Goal: Task Accomplishment & Management: Complete application form

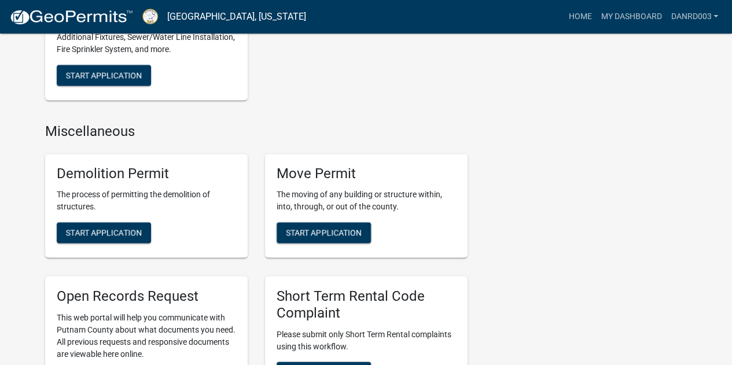
scroll to position [869, 0]
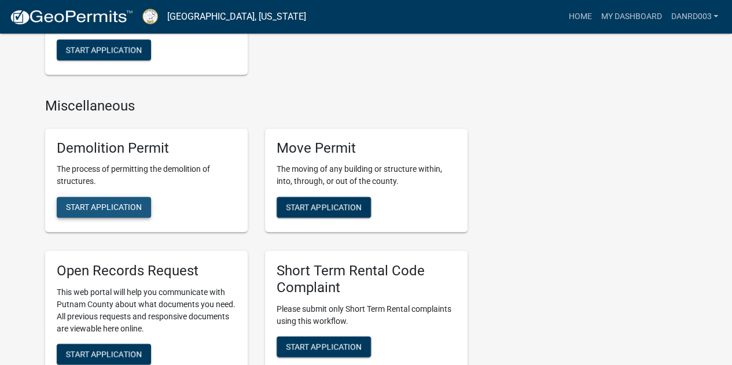
click at [100, 206] on span "Start Application" at bounding box center [104, 206] width 76 height 9
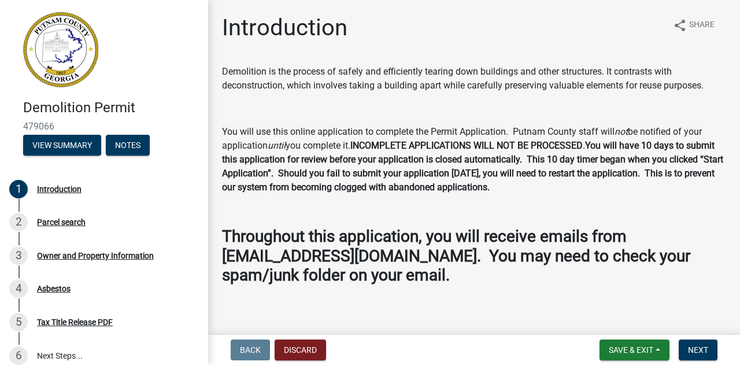
click at [524, 243] on strong "Throughout this application, you will receive emails from [EMAIL_ADDRESS][DOMAI…" at bounding box center [456, 256] width 468 height 58
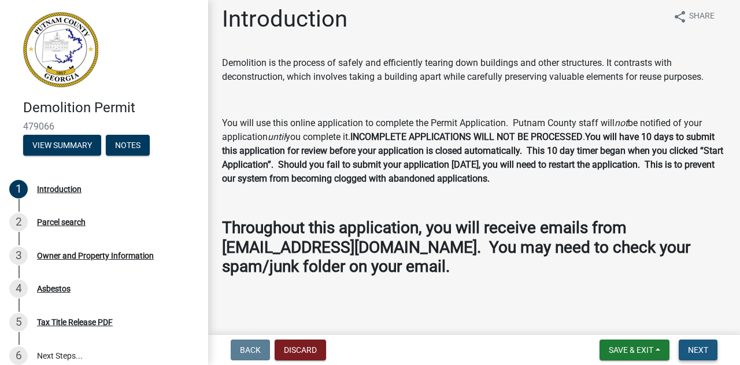
click at [694, 348] on span "Next" at bounding box center [698, 349] width 20 height 9
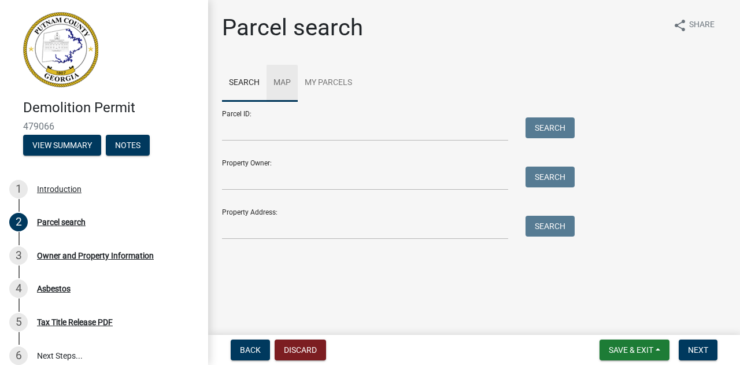
click at [286, 82] on link "Map" at bounding box center [282, 83] width 31 height 37
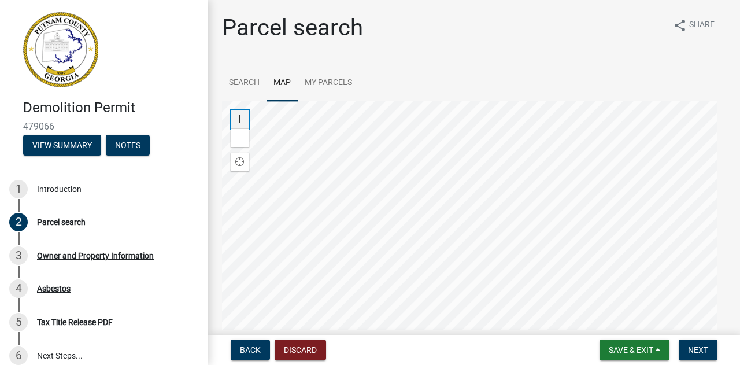
click at [238, 117] on span at bounding box center [239, 119] width 9 height 9
click at [485, 163] on div at bounding box center [474, 245] width 504 height 289
click at [241, 115] on span at bounding box center [239, 119] width 9 height 9
click at [464, 256] on div at bounding box center [474, 245] width 504 height 289
click at [238, 116] on span at bounding box center [239, 119] width 9 height 9
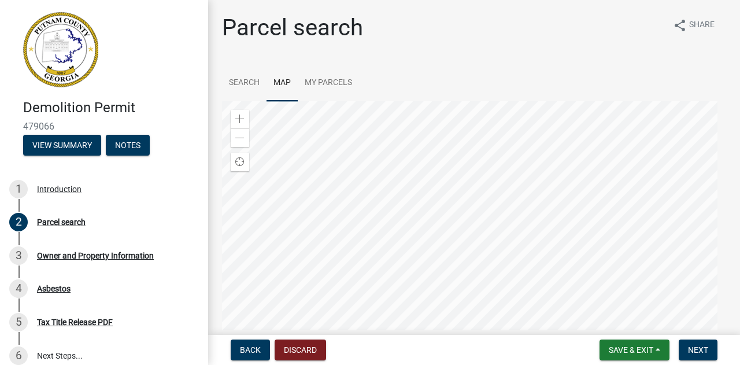
click at [341, 161] on div at bounding box center [474, 245] width 504 height 289
click at [234, 119] on div "Zoom in" at bounding box center [240, 119] width 19 height 19
click at [458, 241] on div at bounding box center [474, 245] width 504 height 289
click at [238, 117] on span at bounding box center [239, 119] width 9 height 9
click at [411, 300] on div at bounding box center [474, 245] width 504 height 289
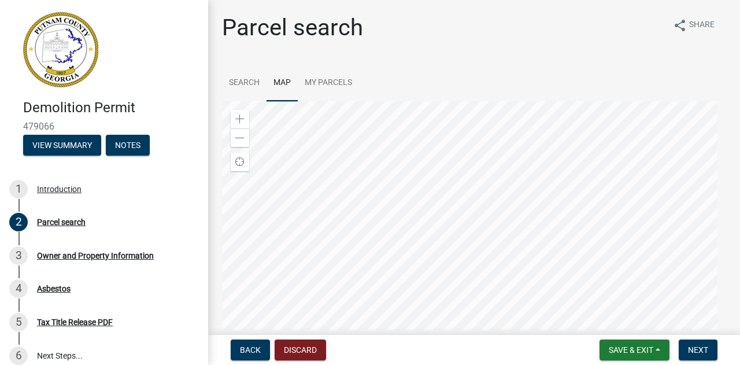
click at [446, 231] on div at bounding box center [474, 245] width 504 height 289
click at [462, 289] on div at bounding box center [474, 245] width 504 height 289
click at [406, 292] on div at bounding box center [474, 245] width 504 height 289
click at [385, 268] on div at bounding box center [474, 245] width 504 height 289
click at [433, 278] on div at bounding box center [474, 245] width 504 height 289
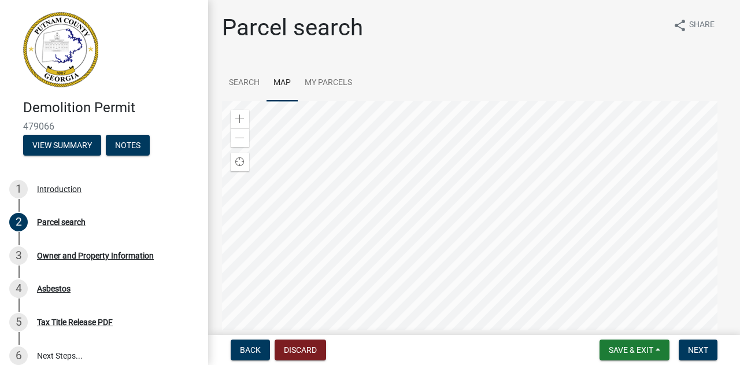
click at [442, 294] on div at bounding box center [474, 245] width 504 height 289
click at [444, 285] on div at bounding box center [474, 245] width 504 height 289
click at [459, 289] on div at bounding box center [474, 245] width 504 height 289
click at [435, 289] on div at bounding box center [474, 245] width 504 height 289
click at [494, 271] on div at bounding box center [474, 245] width 504 height 289
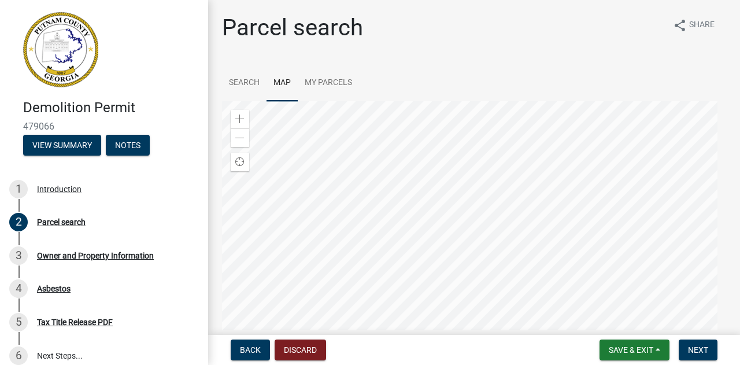
click at [482, 287] on div at bounding box center [474, 245] width 504 height 289
click at [445, 269] on div at bounding box center [474, 245] width 504 height 289
click at [465, 285] on div at bounding box center [474, 245] width 504 height 289
click at [440, 272] on div at bounding box center [474, 245] width 504 height 289
click at [451, 265] on div at bounding box center [474, 245] width 504 height 289
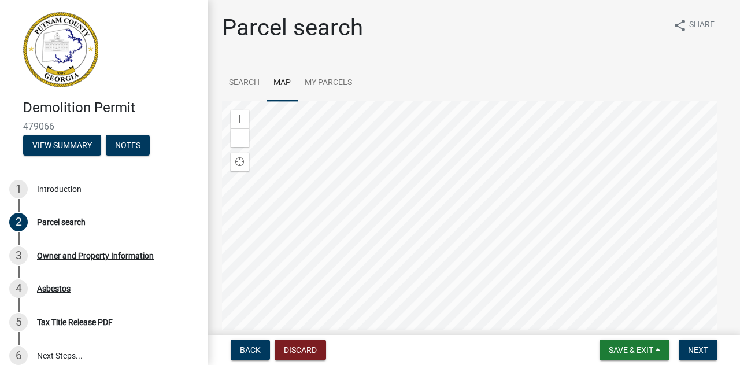
click at [464, 273] on div at bounding box center [474, 245] width 504 height 289
click at [472, 226] on div at bounding box center [474, 245] width 504 height 289
click at [389, 201] on div at bounding box center [474, 245] width 504 height 289
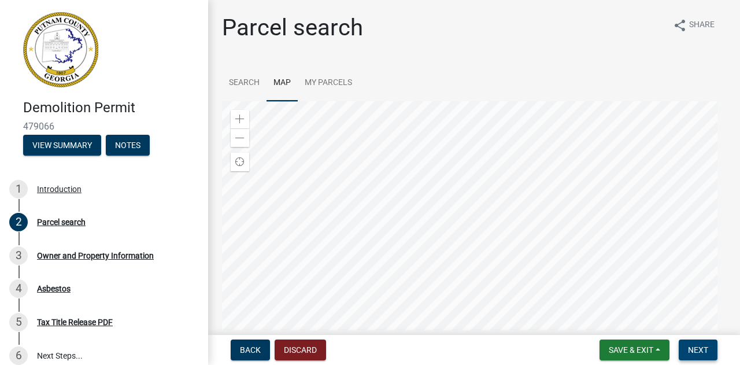
click at [701, 350] on span "Next" at bounding box center [698, 349] width 20 height 9
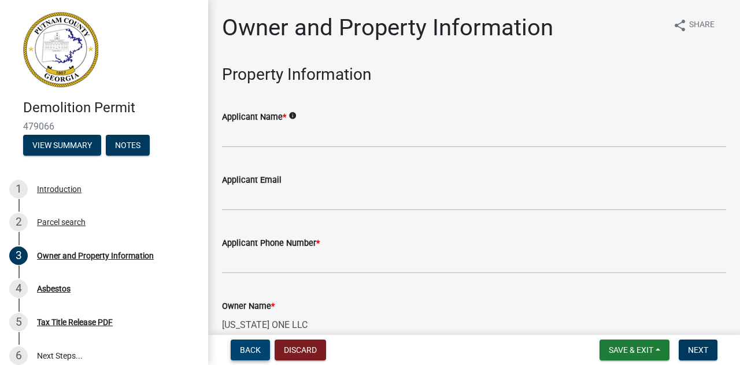
click at [240, 350] on span "Back" at bounding box center [250, 349] width 21 height 9
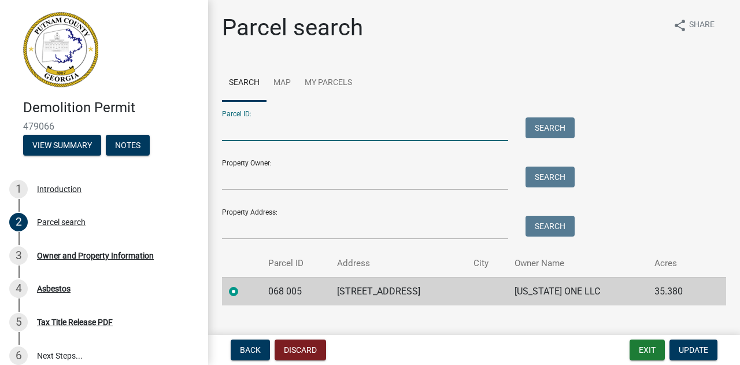
click at [234, 134] on input "Parcel ID:" at bounding box center [365, 129] width 286 height 24
type input "068 005"
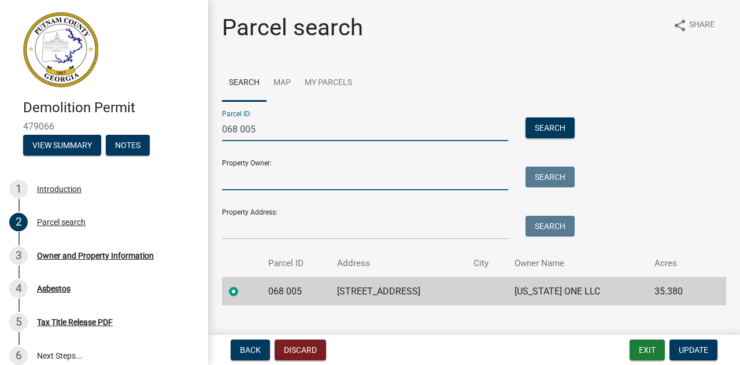
click at [232, 182] on input "Property Owner:" at bounding box center [365, 179] width 286 height 24
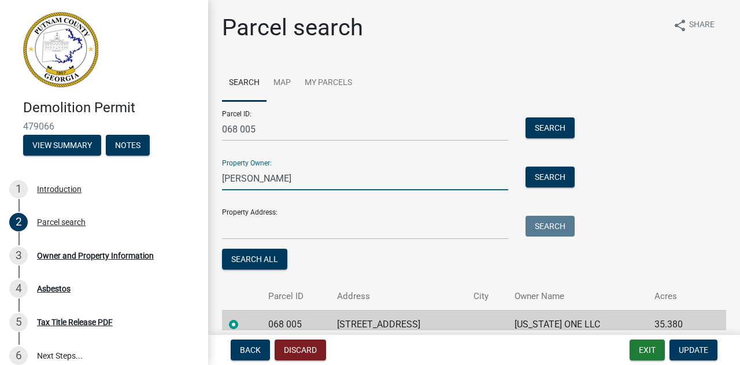
type input "[PERSON_NAME]"
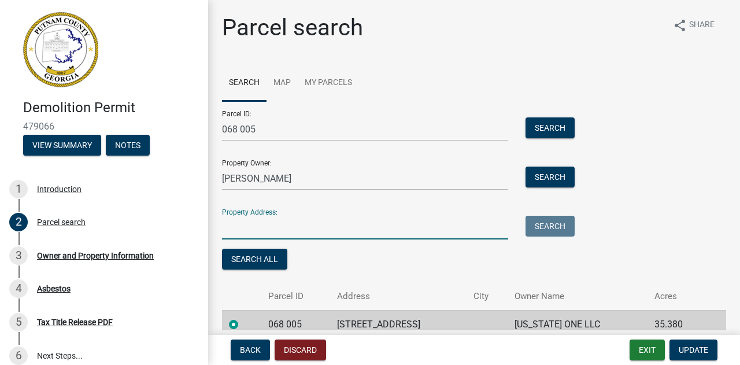
click at [233, 234] on input "Property Address:" at bounding box center [365, 228] width 286 height 24
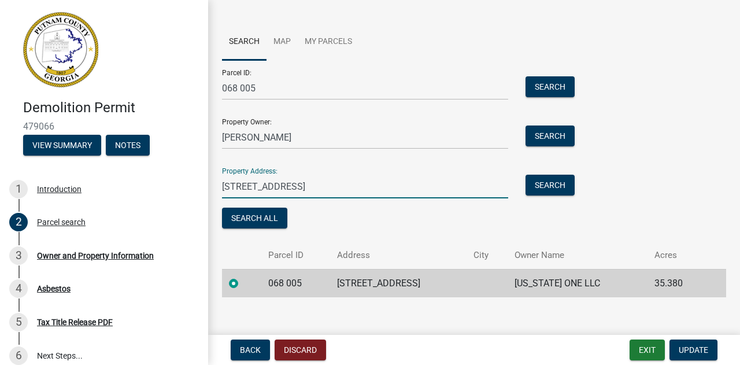
scroll to position [53, 0]
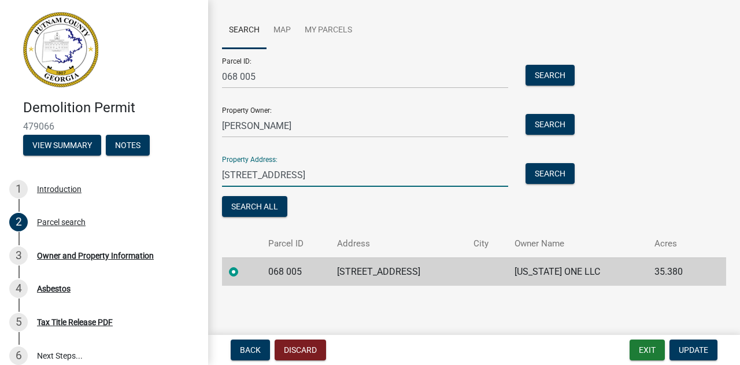
type input "[STREET_ADDRESS]"
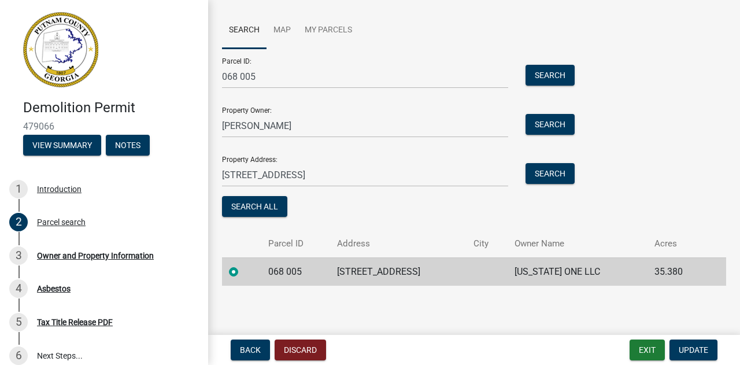
click at [287, 271] on td "068 005" at bounding box center [295, 271] width 69 height 28
click at [243, 265] on label at bounding box center [243, 265] width 0 height 0
click at [243, 270] on 005 "radio" at bounding box center [247, 269] width 8 height 8
click at [691, 353] on span "Update" at bounding box center [693, 349] width 29 height 9
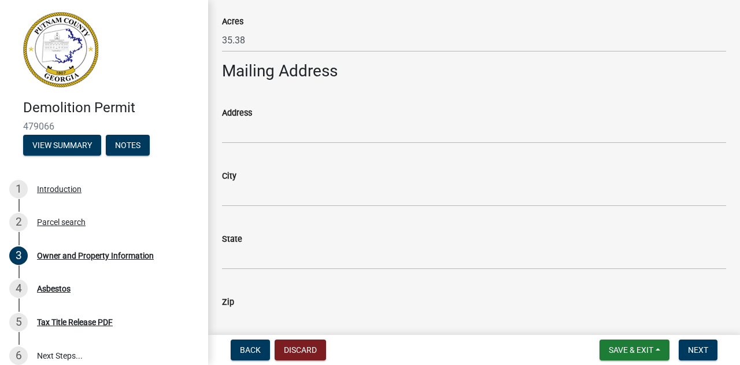
scroll to position [665, 0]
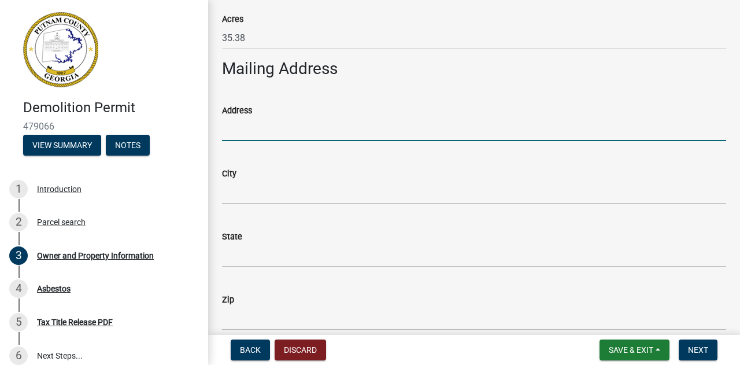
click at [242, 125] on input "Address" at bounding box center [474, 129] width 504 height 24
type input "[STREET_ADDRESS]"
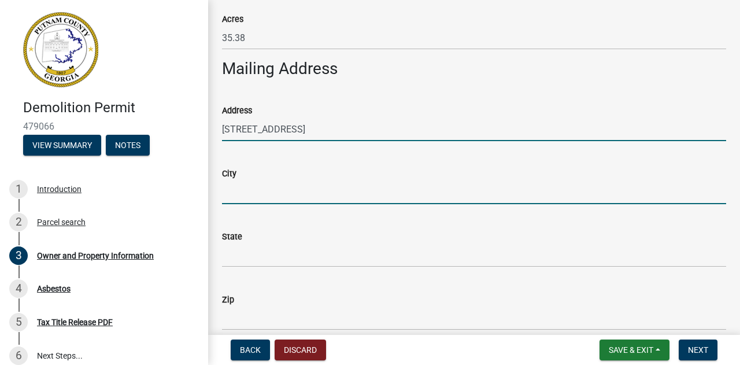
type input "[GEOGRAPHIC_DATA]"
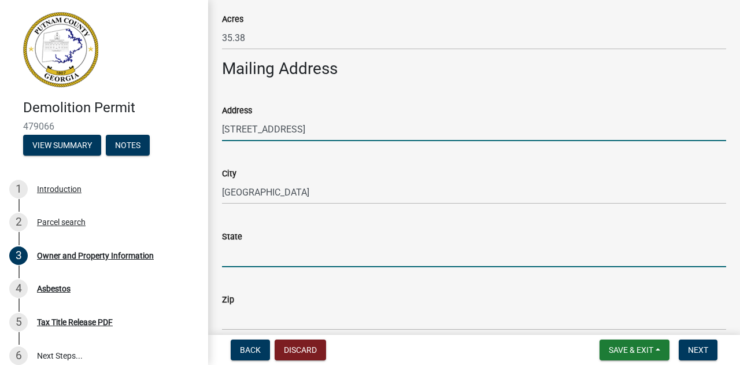
type input "GA"
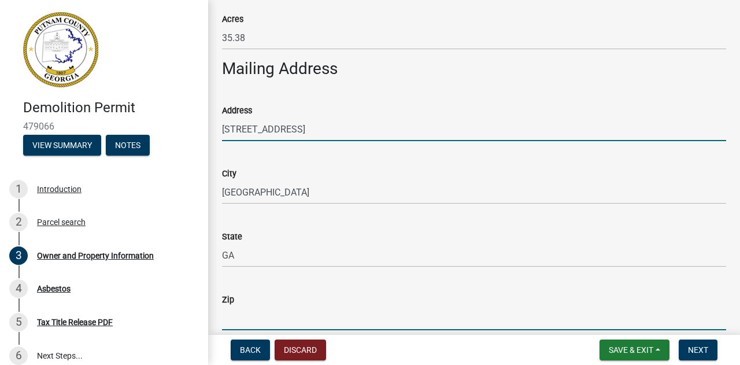
type input "30504"
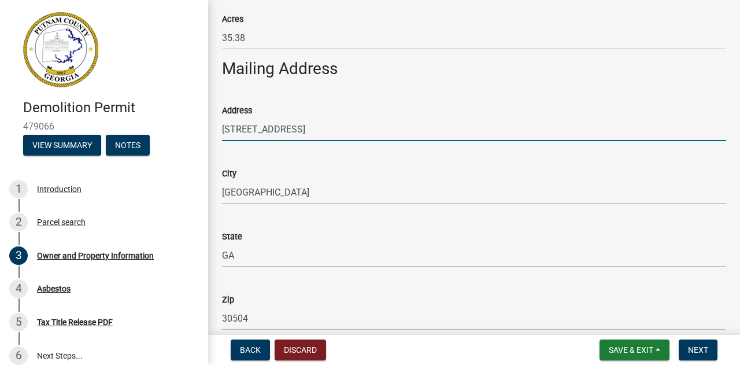
type input "[PERSON_NAME]"
type input "7703161213"
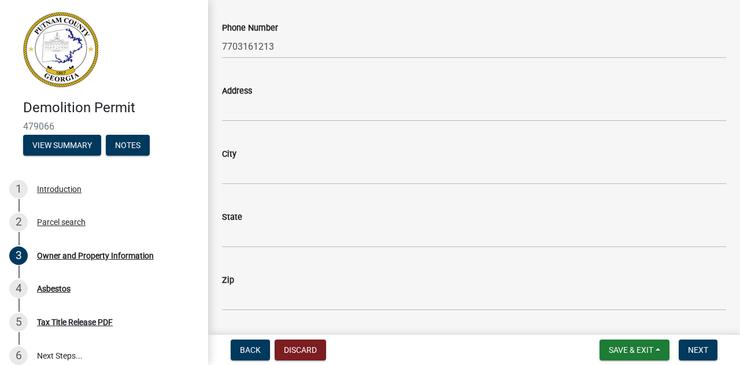
scroll to position [1090, 0]
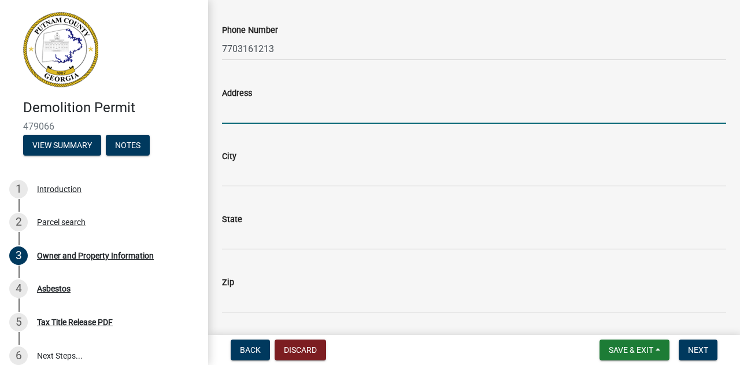
click at [231, 111] on input "Address" at bounding box center [474, 112] width 504 height 24
type input "[STREET_ADDRESS]"
type input "[GEOGRAPHIC_DATA]"
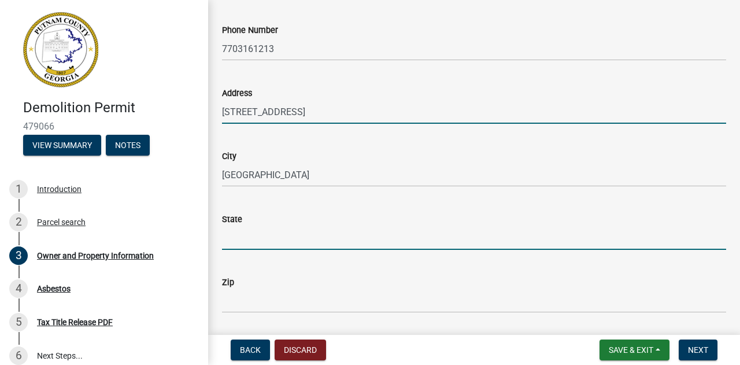
type input "GA"
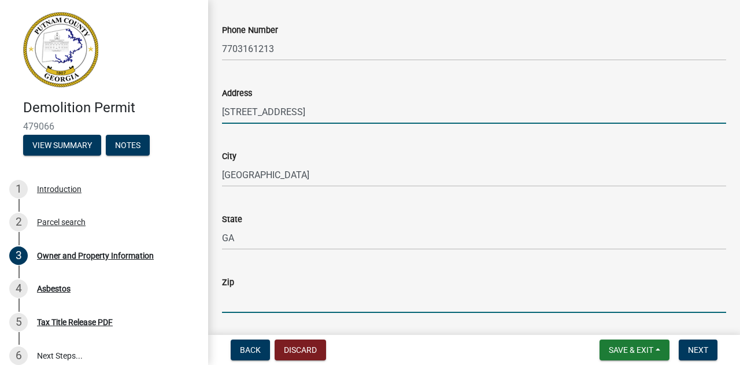
type input "30504"
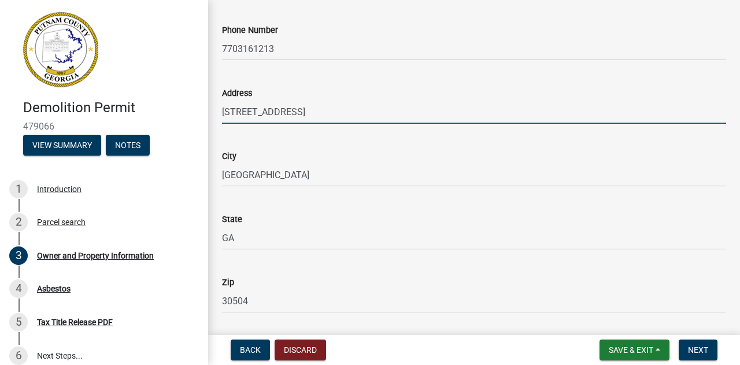
type input "[EMAIL_ADDRESS][DOMAIN_NAME]"
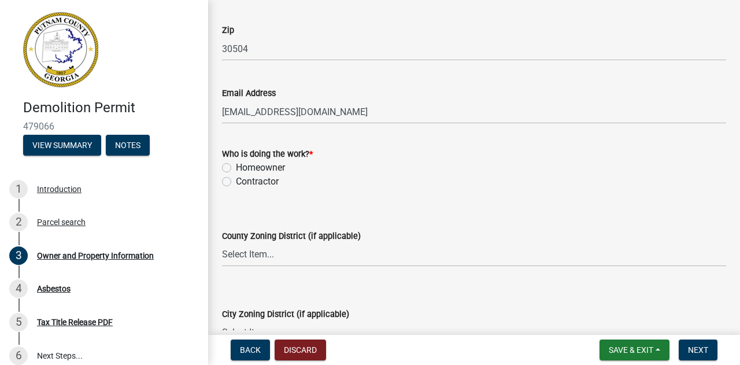
scroll to position [1346, 0]
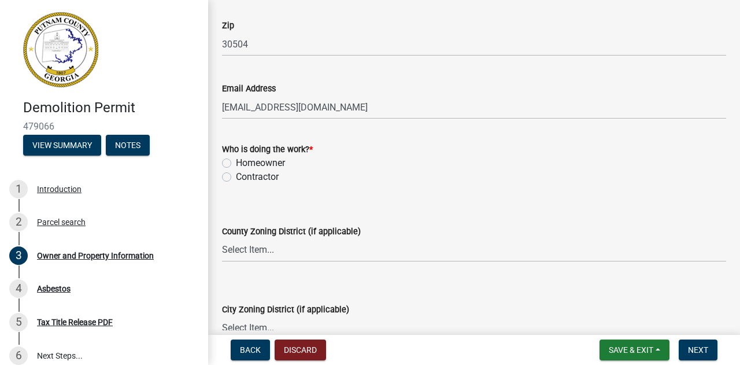
click at [236, 161] on label "Homeowner" at bounding box center [260, 163] width 49 height 14
click at [236, 161] on input "Homeowner" at bounding box center [240, 160] width 8 height 8
radio input "true"
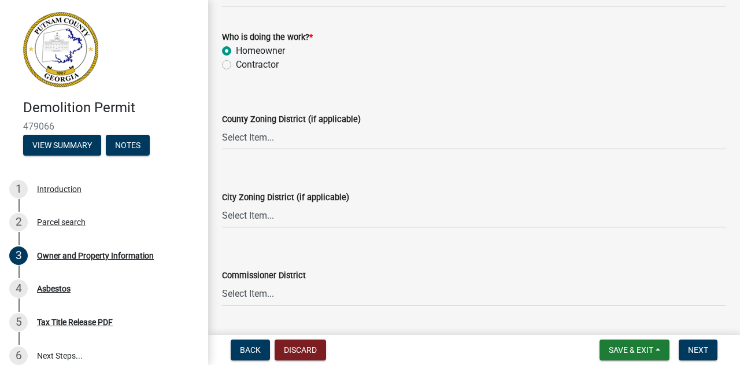
scroll to position [1475, 0]
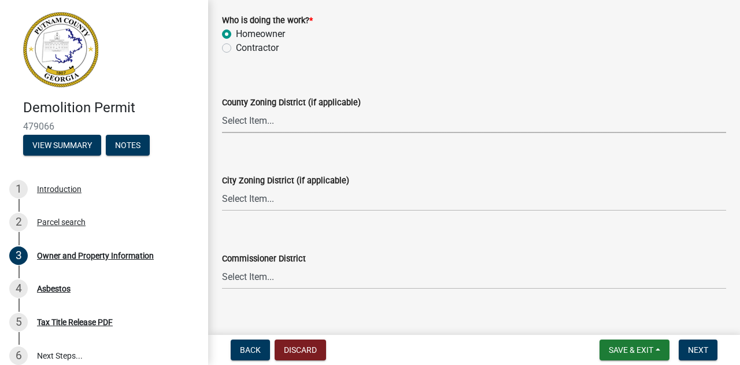
click at [261, 119] on select "Select Item... AG-1 R-1R R-1 R-2 MHP RM-1 RM-3 C-1 C-2 I-M PUD N/A" at bounding box center [474, 121] width 504 height 24
click at [222, 109] on select "Select Item... AG-1 R-1R R-1 R-2 MHP RM-1 RM-3 C-1 C-2 I-M PUD N/A" at bounding box center [474, 121] width 504 height 24
select select "a921f109-a208-434c-a008-8d888d60ee4b"
click at [247, 201] on select "Select Item... A-1 A-2 R-1 R-2 R-3 R-4 MHP C-1 C-2 I-1 I-2 DB FH H-P N/A" at bounding box center [474, 199] width 504 height 24
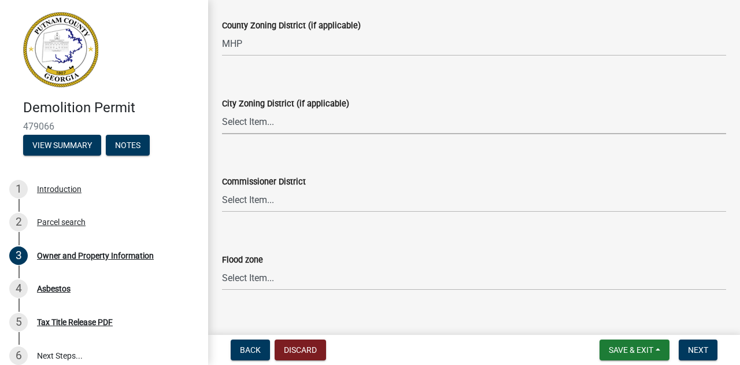
scroll to position [1567, 0]
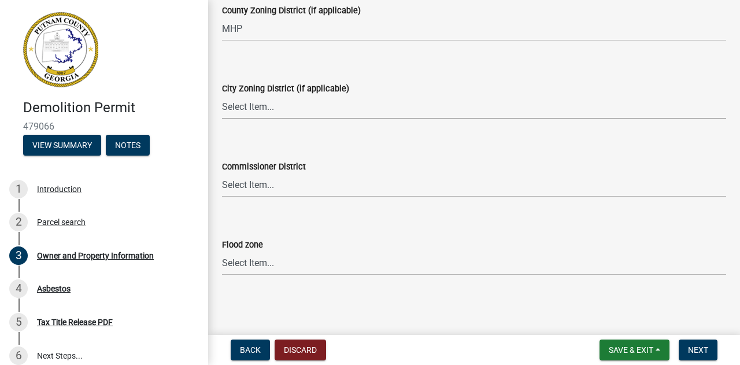
click at [246, 108] on select "Select Item... A-1 A-2 R-1 R-2 R-3 R-4 MHP C-1 C-2 I-1 I-2 DB FH H-P N/A" at bounding box center [474, 107] width 504 height 24
click at [222, 95] on select "Select Item... A-1 A-2 R-1 R-2 R-3 R-4 MHP C-1 C-2 I-1 I-2 DB FH H-P N/A" at bounding box center [474, 107] width 504 height 24
select select "4ed0729f-1ff0-4dbd-af97-bdb6d3feeaed"
click at [252, 184] on select "Select Item... District 1 District 2 District 3 District 4" at bounding box center [474, 185] width 504 height 24
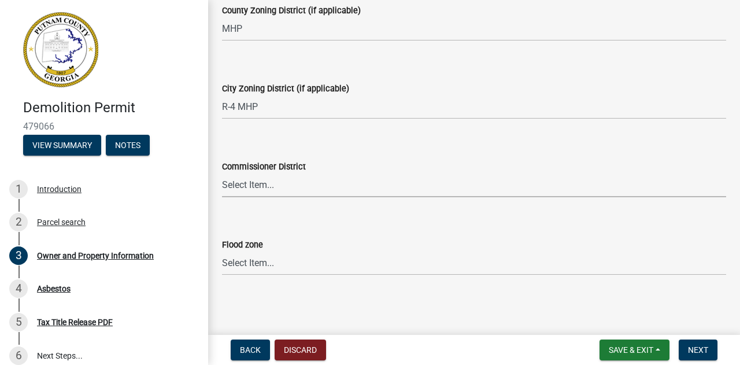
click at [253, 183] on select "Select Item... District 1 District 2 District 3 District 4" at bounding box center [474, 185] width 504 height 24
click at [222, 173] on select "Select Item... District 1 District 2 District 3 District 4" at bounding box center [474, 185] width 504 height 24
select select "ece5c1a9-df30-4702-9587-5deee23533b7"
click at [248, 261] on select "Select Item... Zone A Zone V Zone A99 Zone AE Zone AO Zone AH Zone VE Zone AR Z…" at bounding box center [474, 264] width 504 height 24
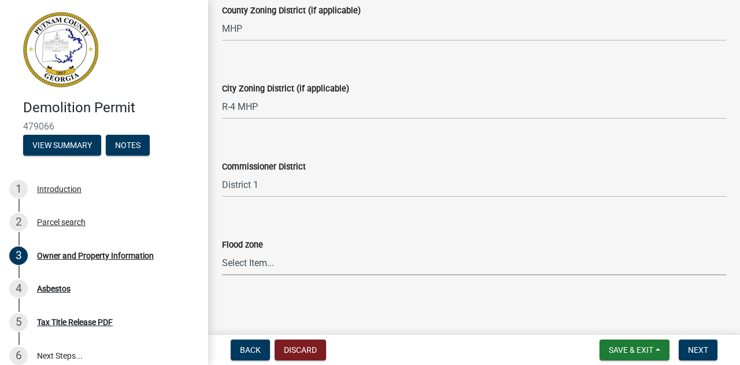
click at [243, 262] on select "Select Item... Zone A Zone V Zone A99 Zone AE Zone AO Zone AH Zone VE Zone AR Z…" at bounding box center [474, 264] width 504 height 24
click at [222, 252] on select "Select Item... Zone A Zone V Zone A99 Zone AE Zone AO Zone AH Zone VE Zone AR Z…" at bounding box center [474, 264] width 504 height 24
select select "fa9ac713-ff98-4511-b6d6-b752a2dce95a"
click at [696, 349] on span "Next" at bounding box center [698, 349] width 20 height 9
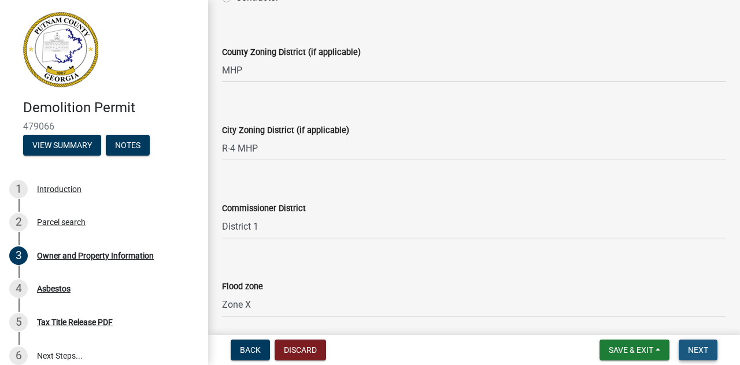
scroll to position [1609, 0]
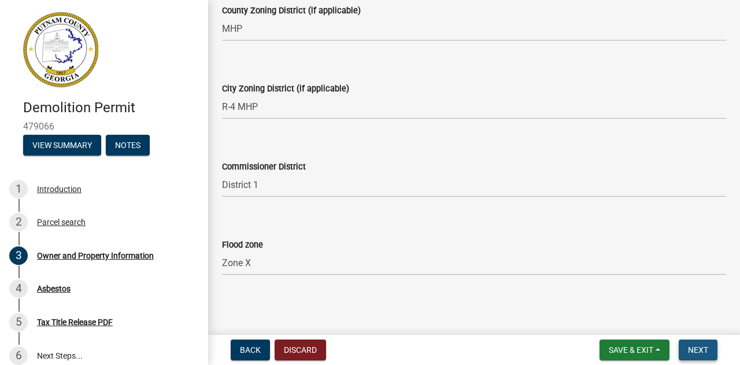
click at [696, 349] on span "Next" at bounding box center [698, 349] width 20 height 9
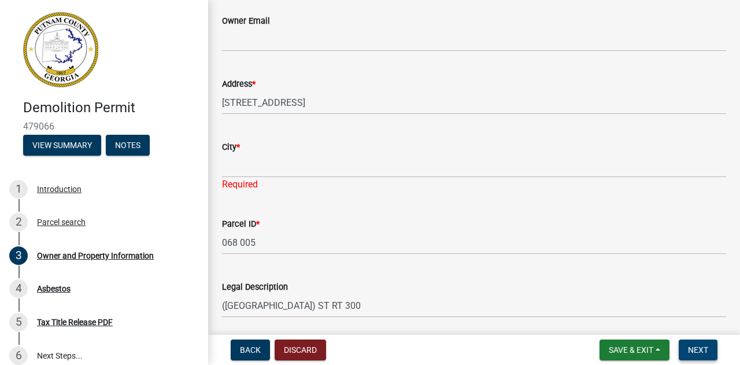
scroll to position [373, 0]
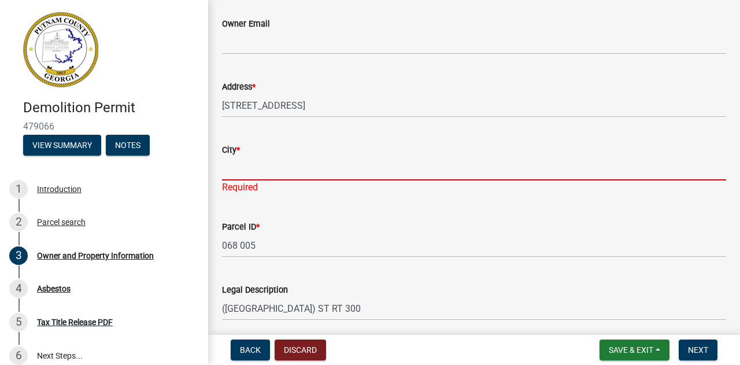
click at [236, 171] on input "City *" at bounding box center [474, 169] width 504 height 24
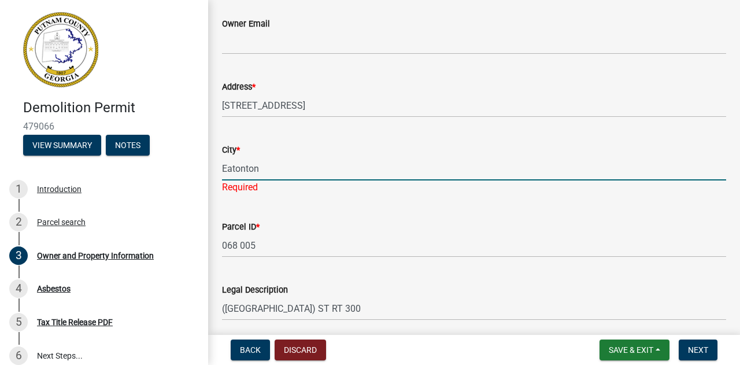
type input "Eatonton"
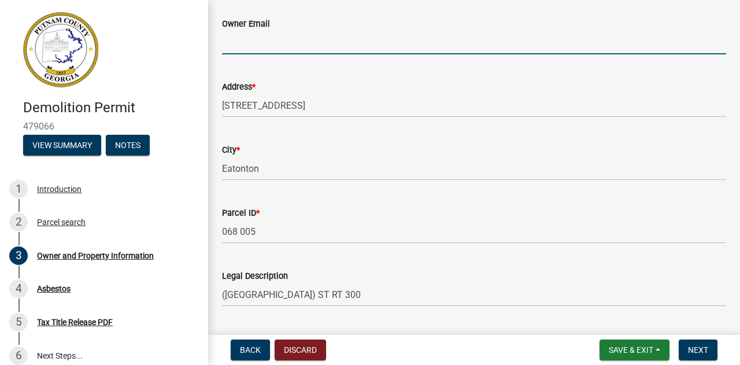
click at [238, 35] on input "Owner Email" at bounding box center [474, 43] width 504 height 24
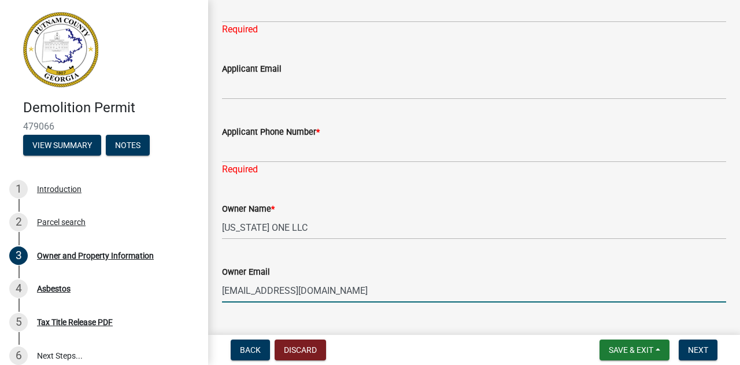
scroll to position [120, 0]
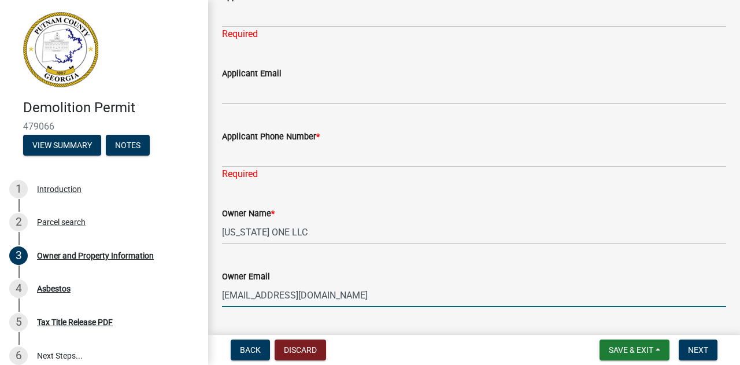
type input "[EMAIL_ADDRESS][DOMAIN_NAME]"
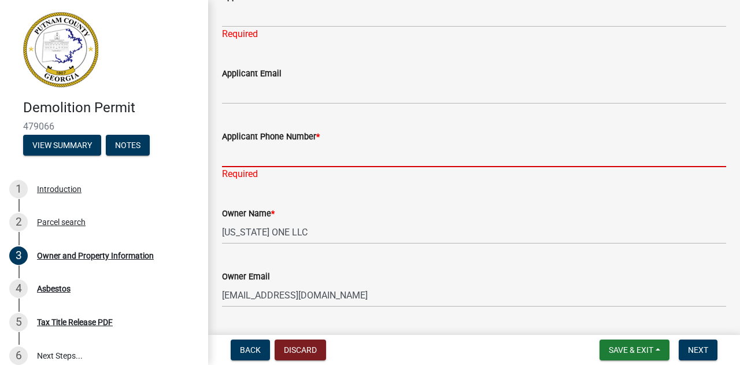
click at [230, 153] on input "Applicant Phone Number *" at bounding box center [474, 155] width 504 height 24
drag, startPoint x: 230, startPoint y: 153, endPoint x: 332, endPoint y: 182, distance: 106.0
click at [332, 182] on wm-data-entity-input "Applicant Phone Number * Required" at bounding box center [474, 151] width 504 height 77
type input "7703161213"
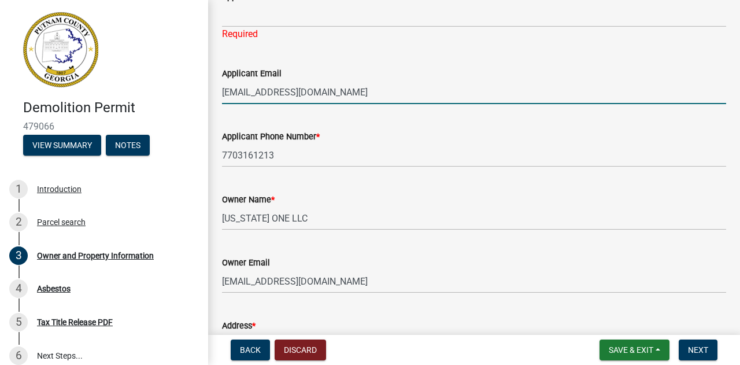
drag, startPoint x: 299, startPoint y: 95, endPoint x: 211, endPoint y: 91, distance: 88.5
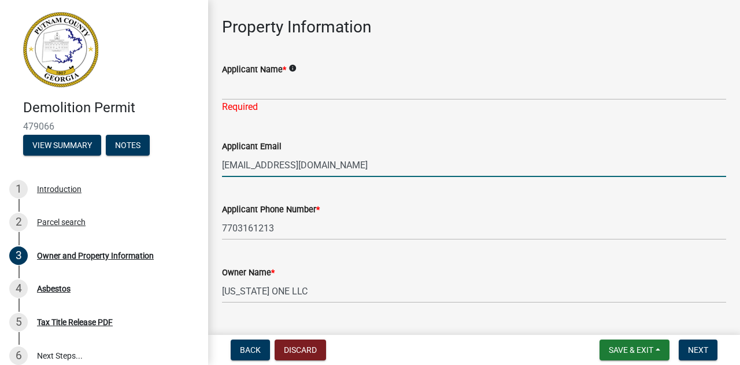
scroll to position [0, 0]
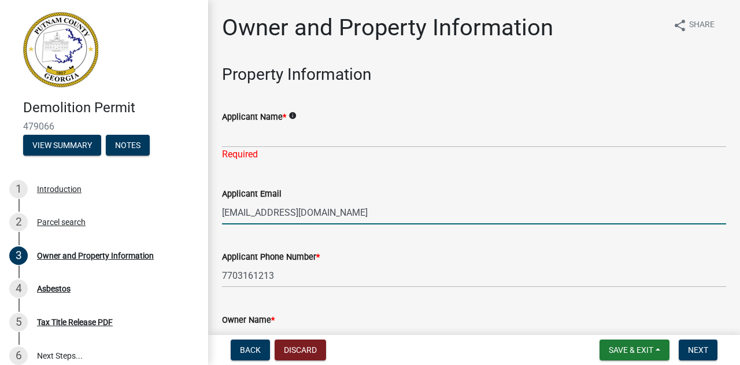
type input "[EMAIL_ADDRESS][DOMAIN_NAME]"
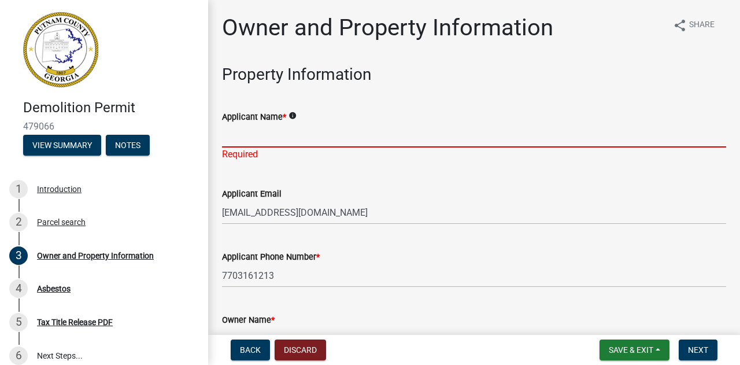
click at [236, 129] on input "Applicant Name *" at bounding box center [474, 136] width 504 height 24
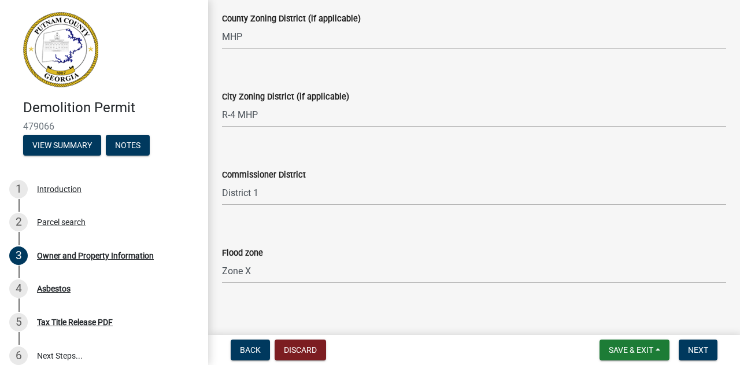
scroll to position [1581, 0]
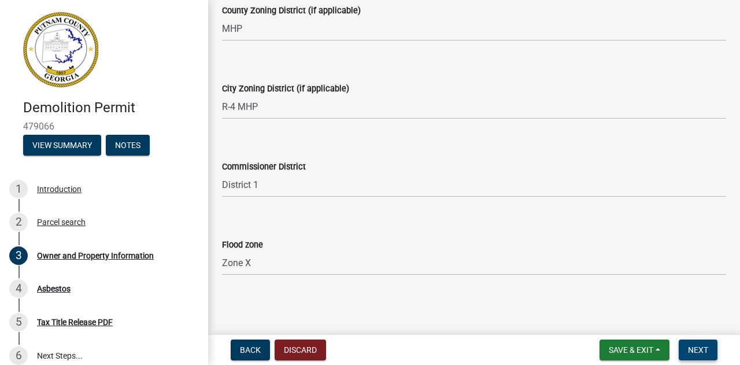
type input "[PERSON_NAME]"
click at [688, 350] on span "Next" at bounding box center [698, 349] width 20 height 9
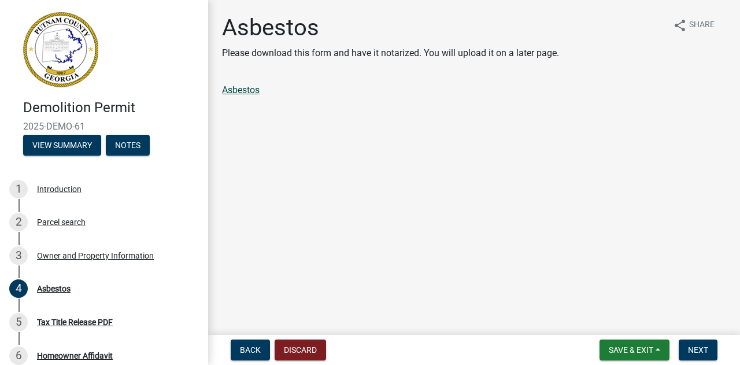
click at [242, 91] on link "Asbestos" at bounding box center [241, 89] width 38 height 11
click at [682, 349] on button "Next" at bounding box center [698, 349] width 39 height 21
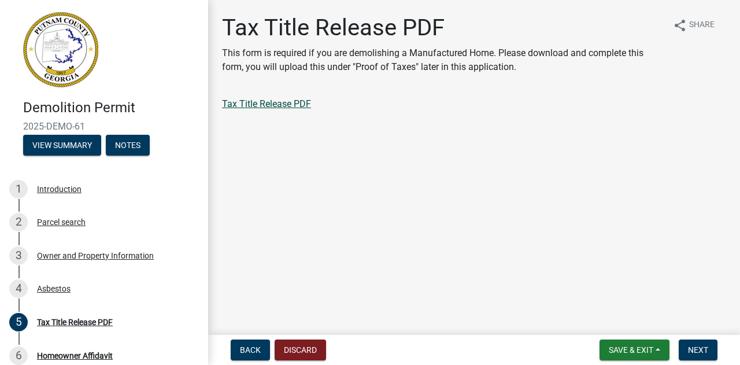
click at [272, 104] on link "Tax Title Release PDF" at bounding box center [266, 103] width 89 height 11
click at [697, 345] on span "Next" at bounding box center [698, 349] width 20 height 9
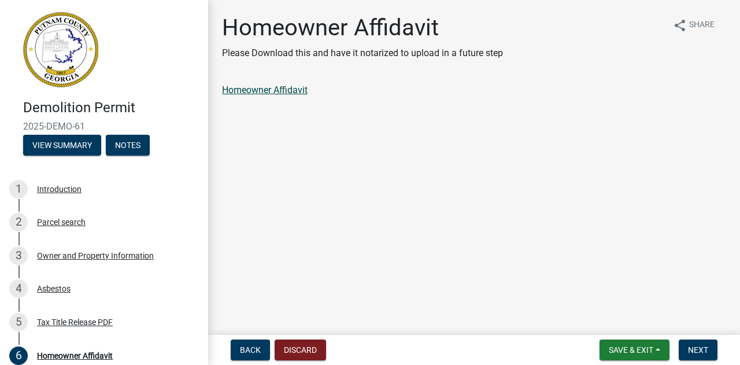
click at [263, 91] on link "Homeowner Affidavit" at bounding box center [265, 89] width 86 height 11
click at [695, 346] on span "Next" at bounding box center [698, 349] width 20 height 9
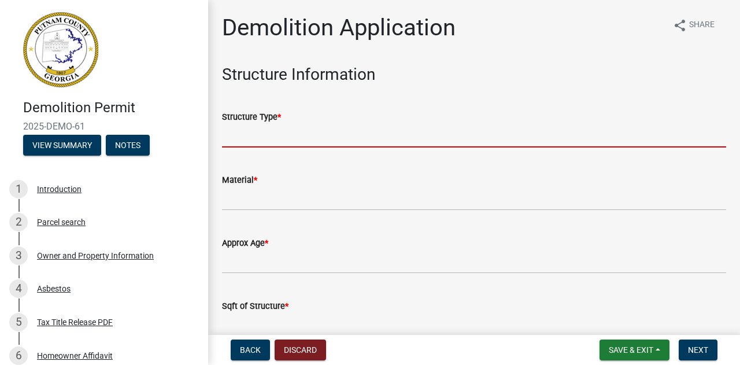
click at [236, 132] on input "Structure Type *" at bounding box center [474, 136] width 504 height 24
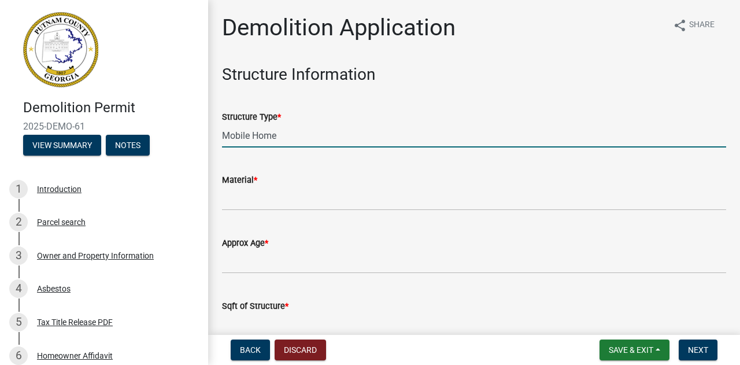
type input "Mobile Home"
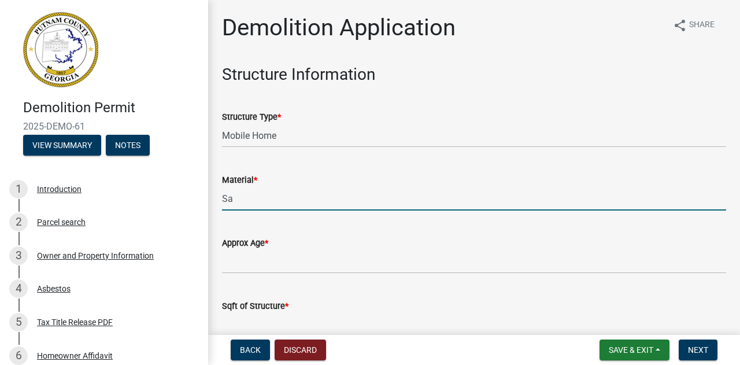
type input "S"
type input "Aluminum"
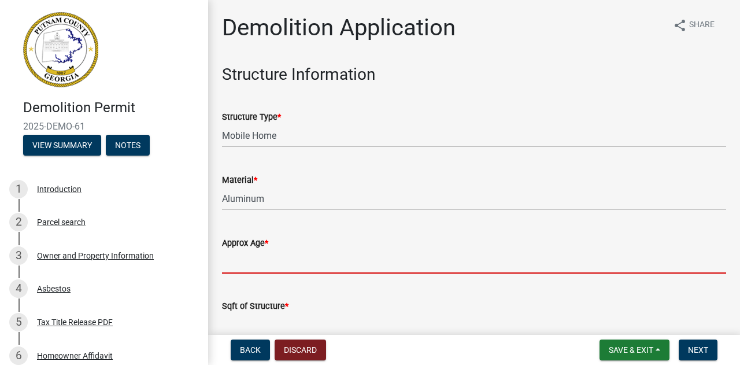
click at [224, 262] on input "Approx Age *" at bounding box center [474, 262] width 504 height 24
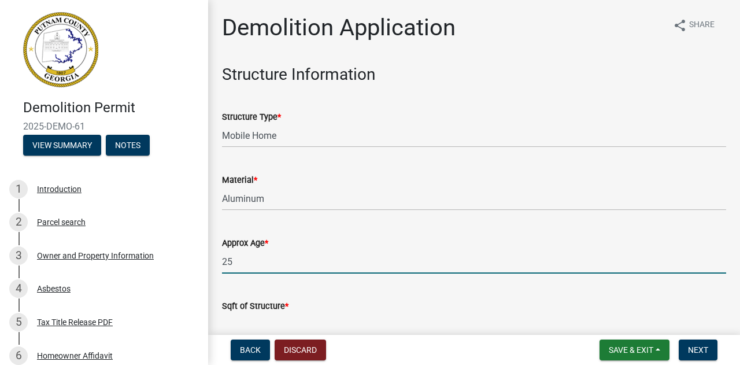
type input "25"
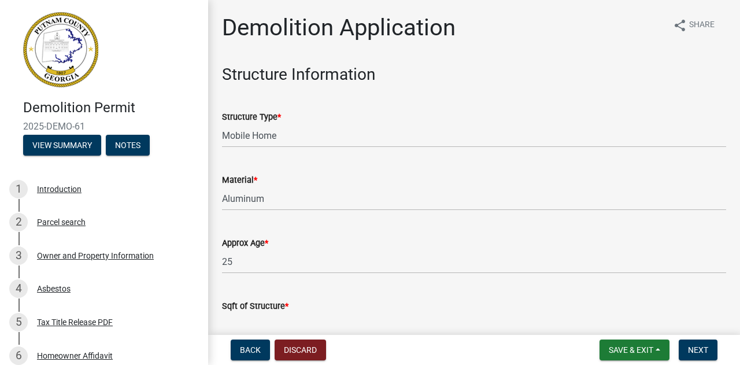
click at [253, 319] on input "text" at bounding box center [474, 325] width 504 height 24
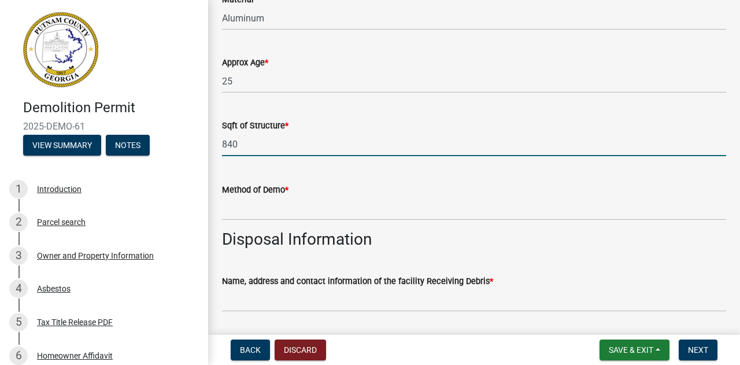
scroll to position [173, 0]
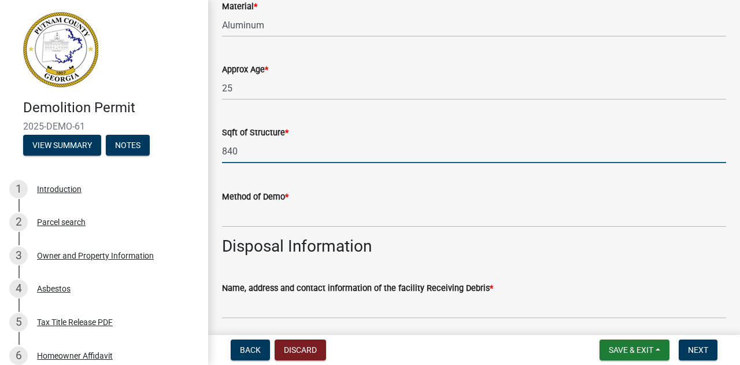
type input "840"
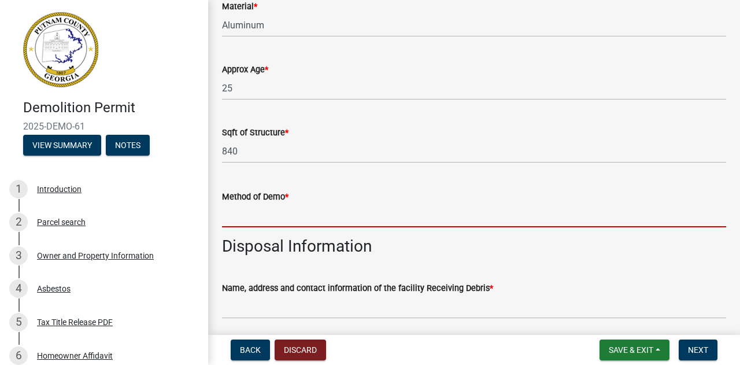
click at [241, 207] on input "Method of Demo *" at bounding box center [474, 216] width 504 height 24
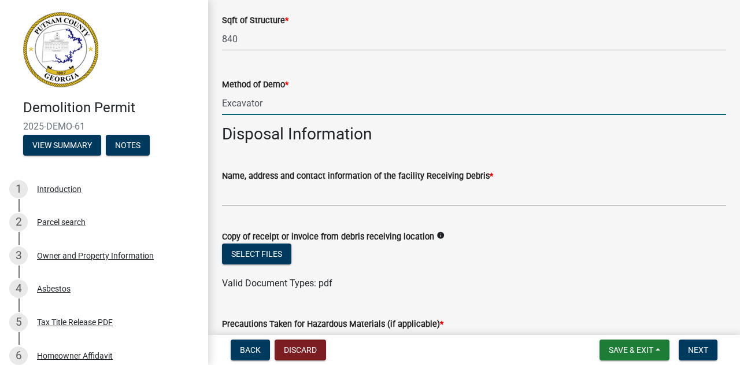
scroll to position [283, 0]
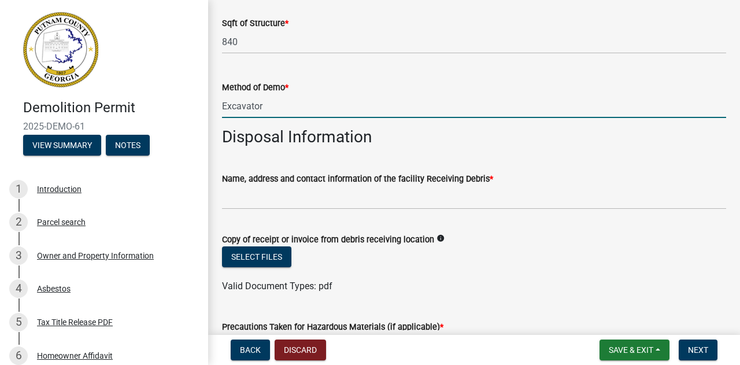
type input "Excavator"
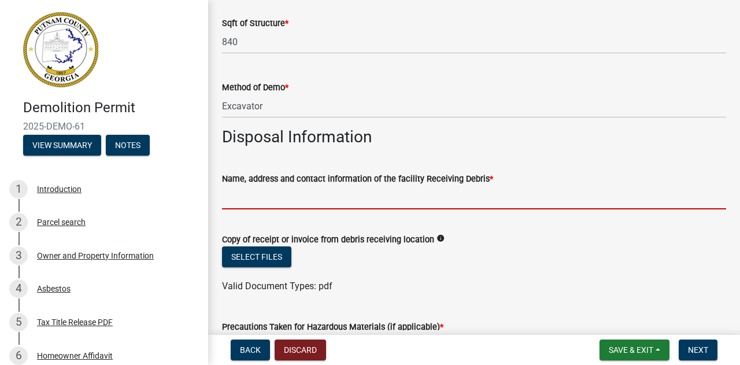
click at [232, 200] on input "Name, address and contact information of the facility Receiving Debris *" at bounding box center [474, 198] width 504 height 24
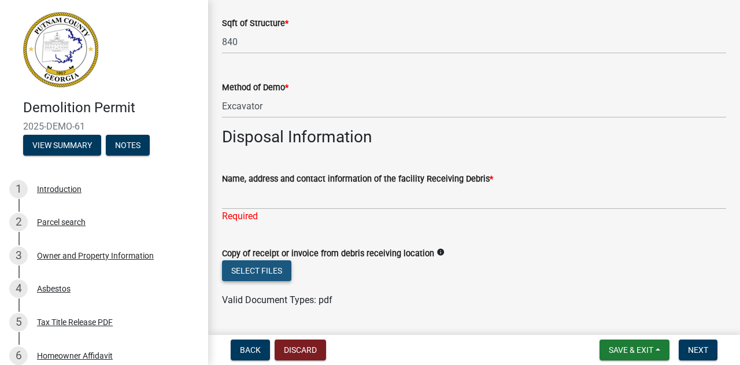
click at [258, 257] on form "Copy of receipt or invoice from debris receiving location info Select files Val…" at bounding box center [474, 269] width 504 height 75
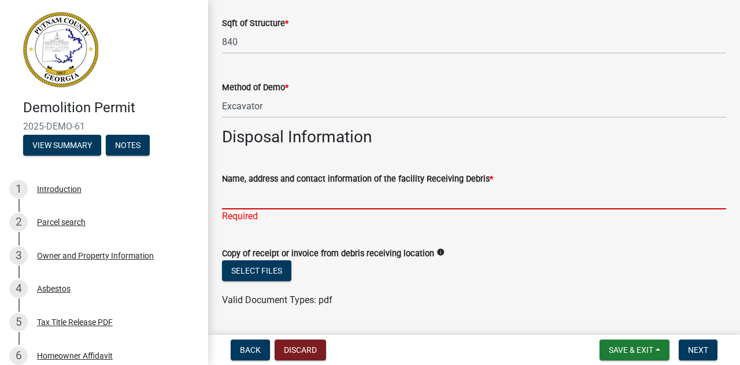
click at [231, 197] on input "Name, address and contact information of the facility Receiving Debris *" at bounding box center [474, 198] width 504 height 24
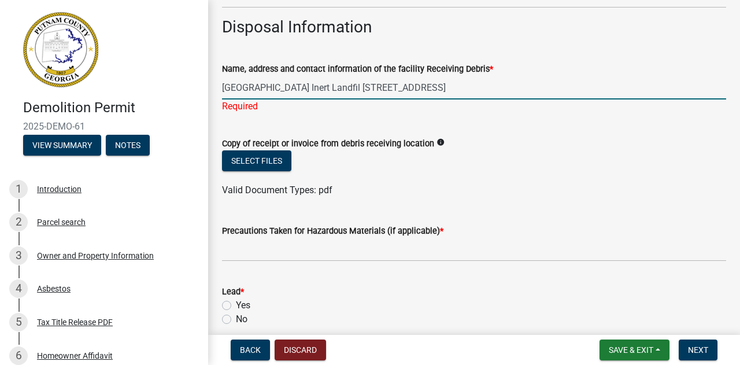
scroll to position [400, 0]
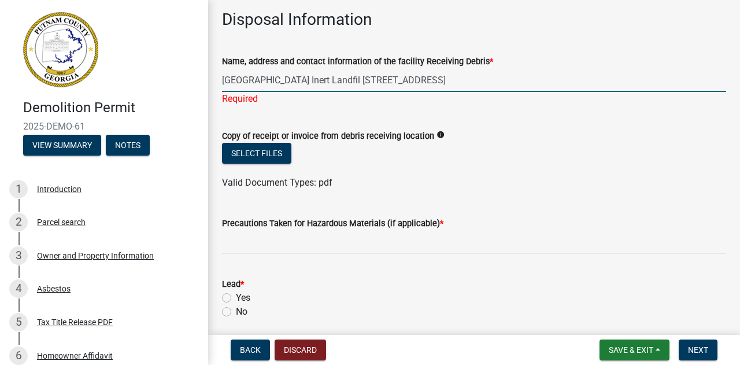
type input "[GEOGRAPHIC_DATA] Inert Landfil [STREET_ADDRESS]"
click at [419, 141] on form "Copy of receipt or invoice from debris receiving location info Select files Val…" at bounding box center [474, 152] width 504 height 75
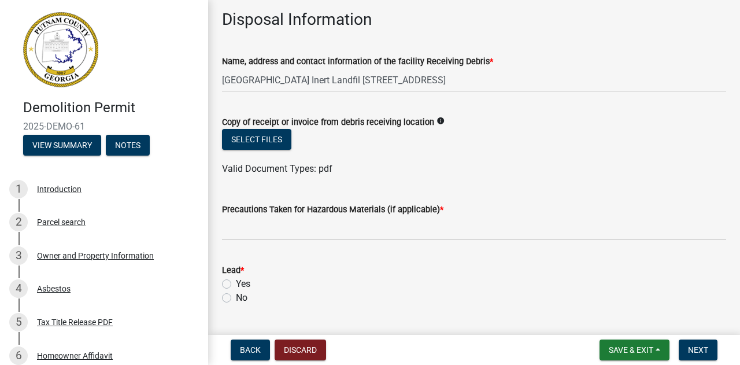
click at [437, 121] on icon "info" at bounding box center [441, 121] width 8 height 8
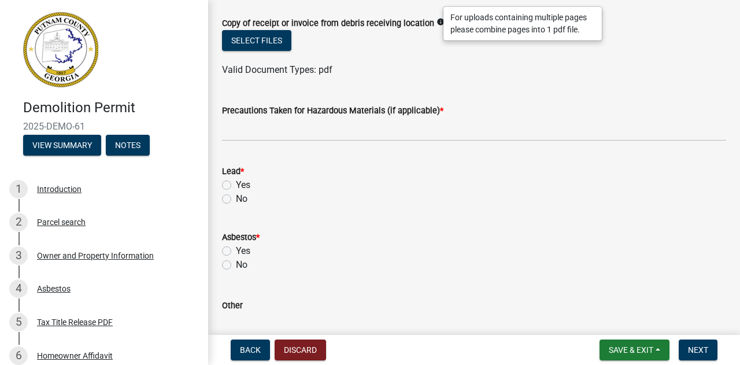
scroll to position [498, 0]
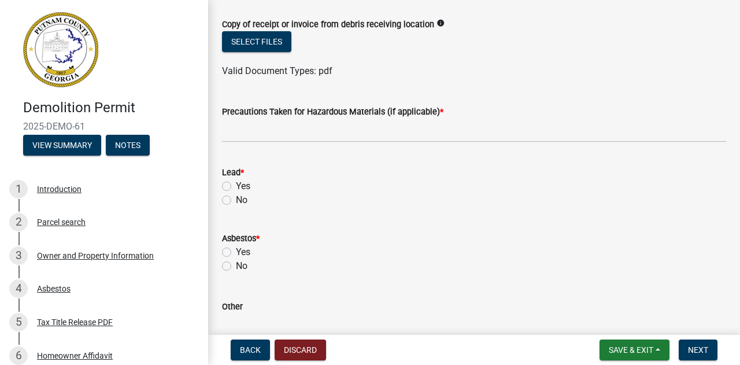
click at [236, 201] on label "No" at bounding box center [242, 200] width 12 height 14
click at [236, 201] on input "No" at bounding box center [240, 197] width 8 height 8
radio input "true"
click at [225, 271] on div "No" at bounding box center [474, 266] width 504 height 14
click at [236, 265] on label "No" at bounding box center [242, 266] width 12 height 14
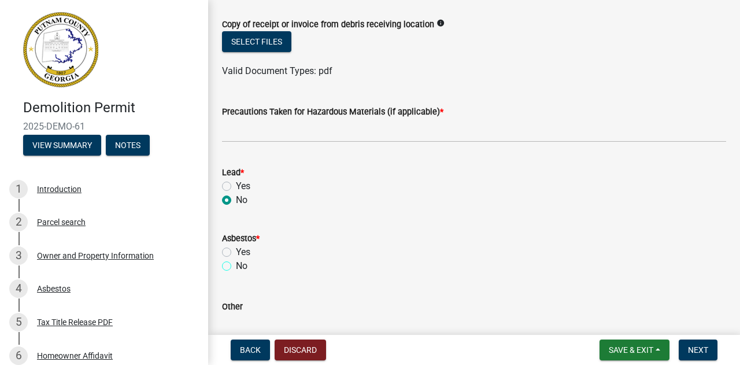
click at [236, 265] on input "No" at bounding box center [240, 263] width 8 height 8
radio input "true"
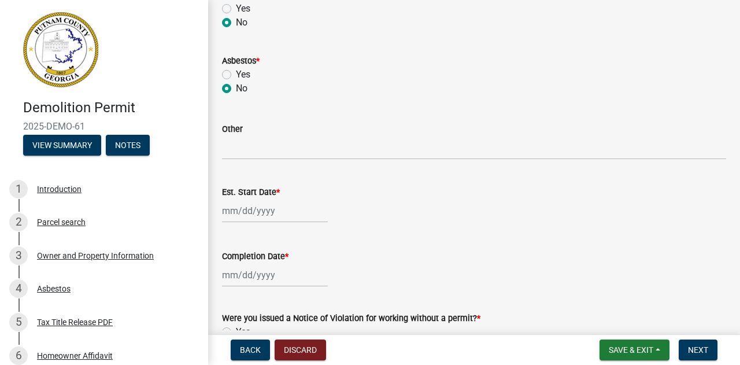
scroll to position [679, 0]
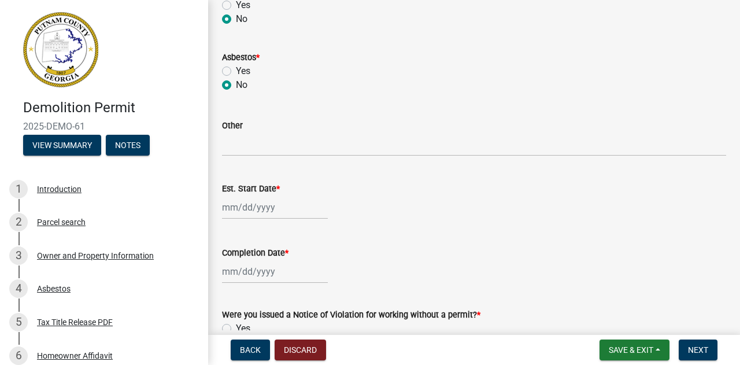
select select "9"
select select "2025"
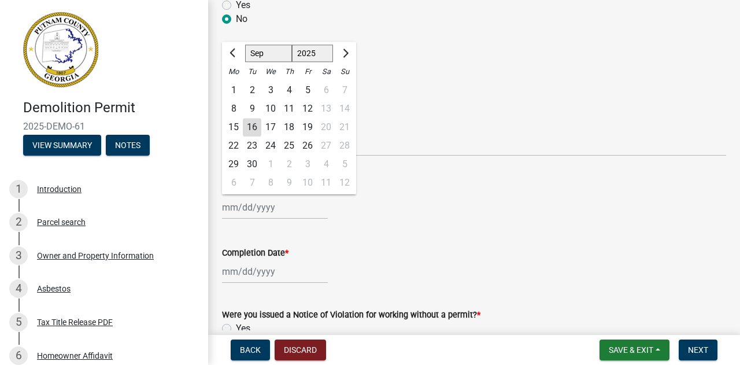
click at [230, 209] on input "Est. Start Date *" at bounding box center [275, 207] width 106 height 24
click at [345, 53] on span "Next month" at bounding box center [344, 53] width 9 height 9
select select "10"
click at [250, 127] on div "14" at bounding box center [252, 128] width 19 height 19
type input "[DATE]"
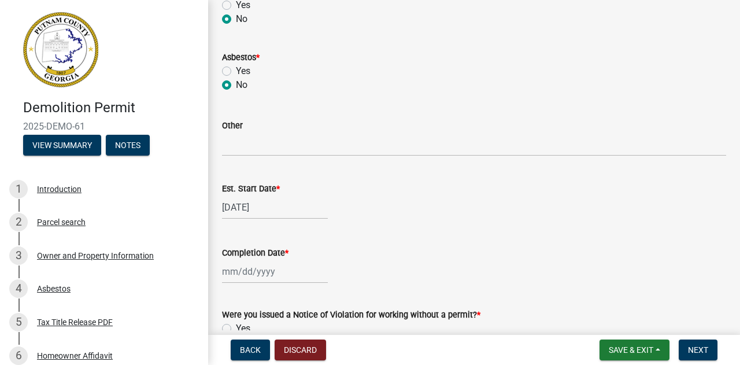
select select "9"
select select "2025"
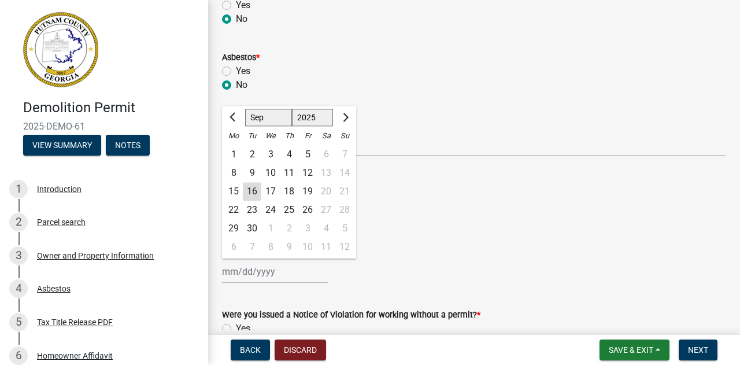
click at [232, 278] on input "Completion Date *" at bounding box center [275, 272] width 106 height 24
click at [250, 211] on div "23" at bounding box center [252, 210] width 19 height 19
type input "[DATE]"
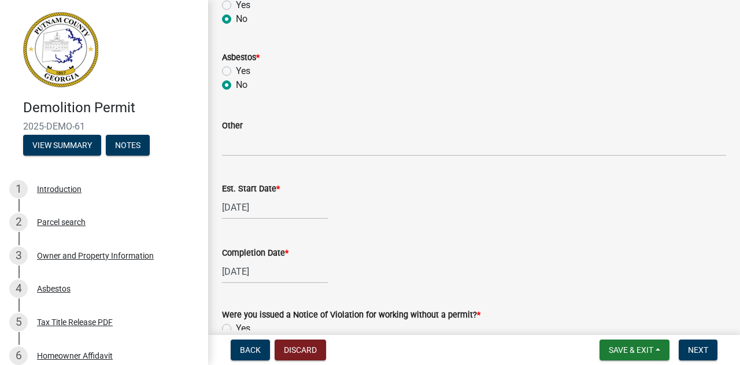
click at [234, 269] on input "[DATE]" at bounding box center [275, 272] width 106 height 24
select select "9"
select select "2025"
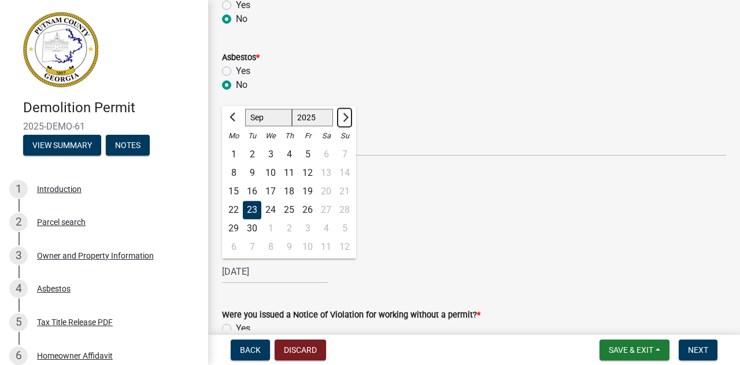
click at [345, 118] on span "Next month" at bounding box center [344, 117] width 9 height 9
select select "10"
click at [252, 226] on div "28" at bounding box center [252, 229] width 19 height 19
type input "[DATE]"
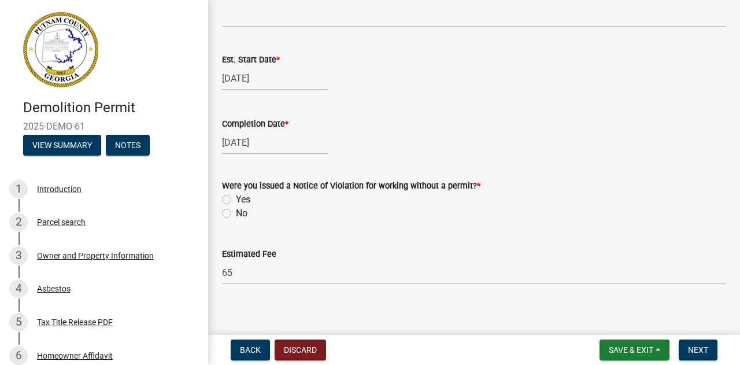
scroll to position [818, 0]
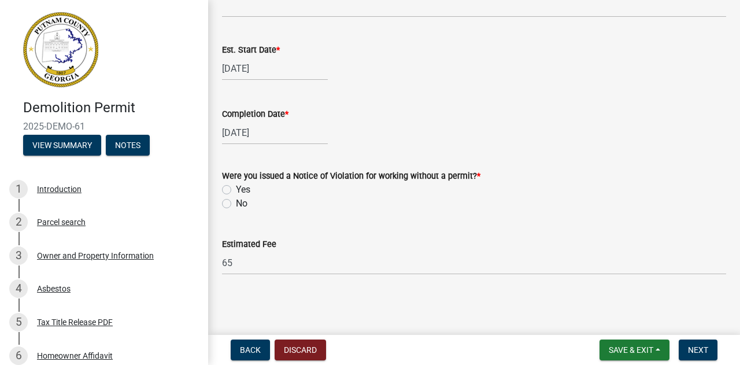
click at [236, 205] on label "No" at bounding box center [242, 204] width 12 height 14
click at [236, 204] on input "No" at bounding box center [240, 201] width 8 height 8
radio input "true"
click at [695, 345] on span "Next" at bounding box center [698, 349] width 20 height 9
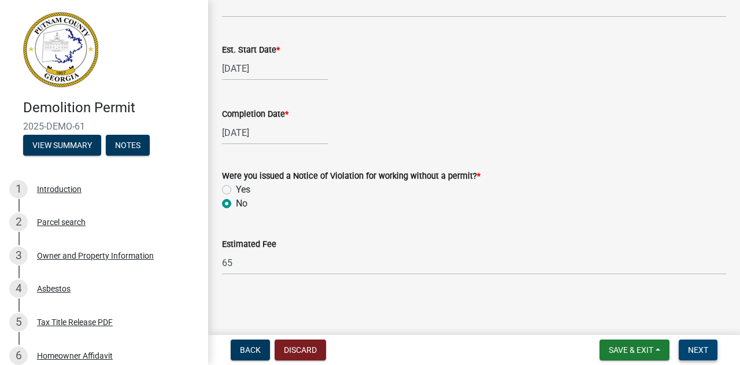
click at [692, 350] on span "Next" at bounding box center [698, 349] width 20 height 9
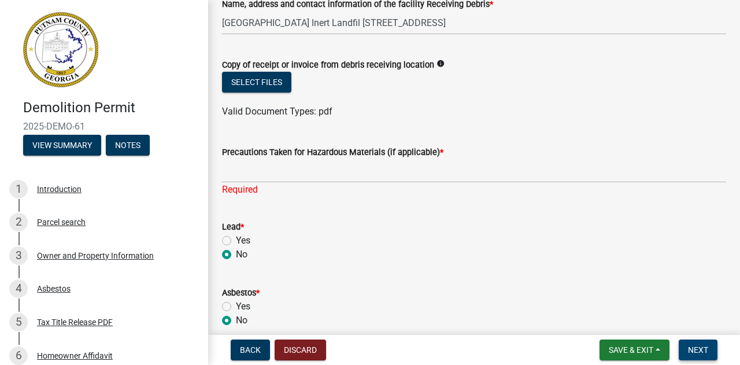
scroll to position [455, 0]
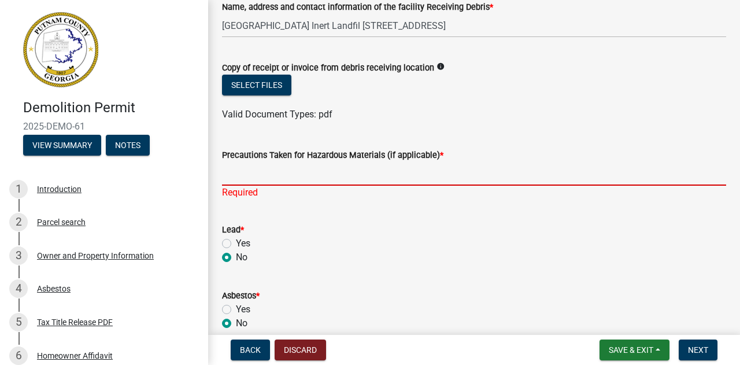
click at [230, 180] on input "Precautions Taken for Hazardous Materials (if applicable) *" at bounding box center [474, 174] width 504 height 24
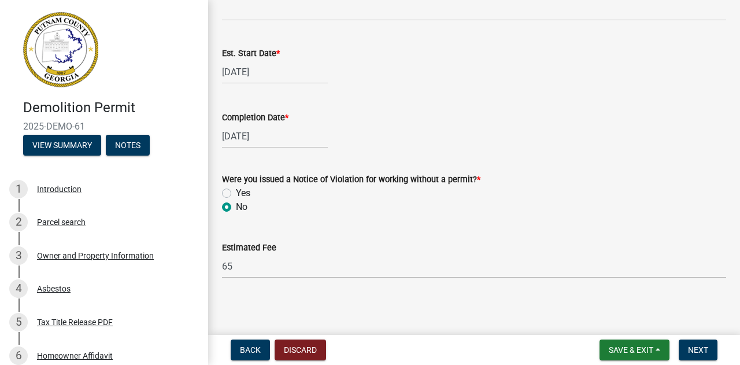
scroll to position [832, 0]
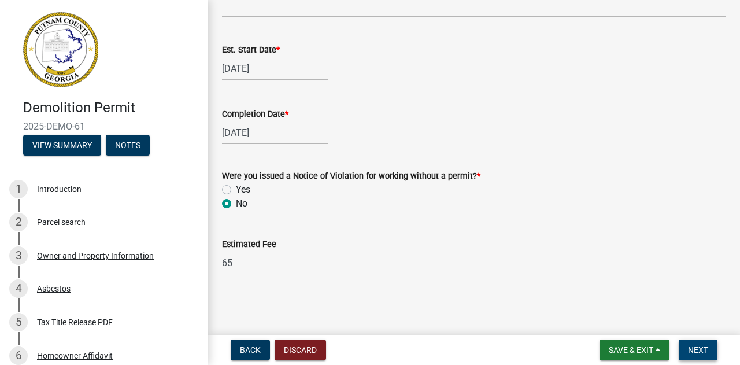
type input "No Hazardous Materials N/A"
click at [685, 350] on button "Next" at bounding box center [698, 349] width 39 height 21
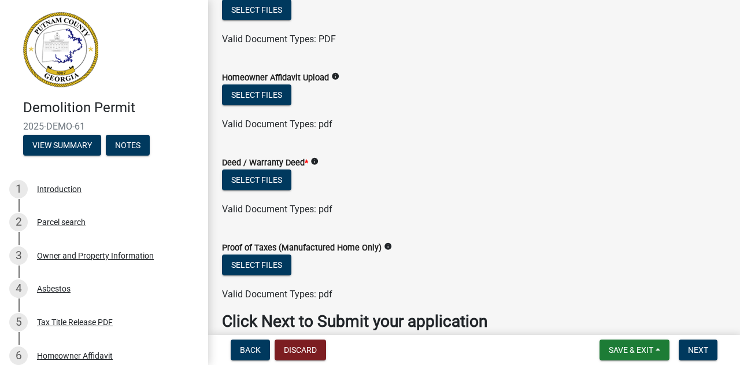
scroll to position [91, 0]
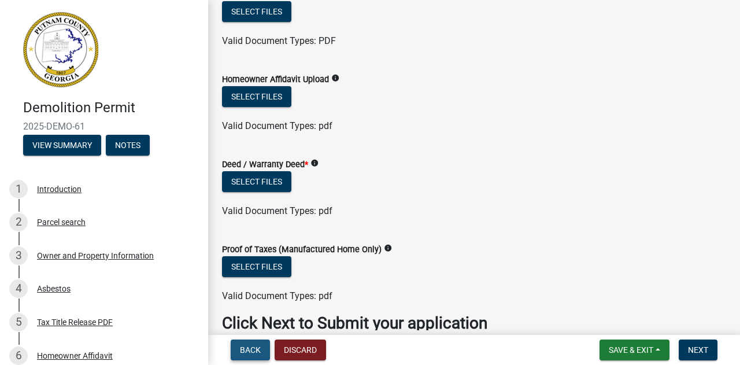
click at [244, 350] on span "Back" at bounding box center [250, 349] width 21 height 9
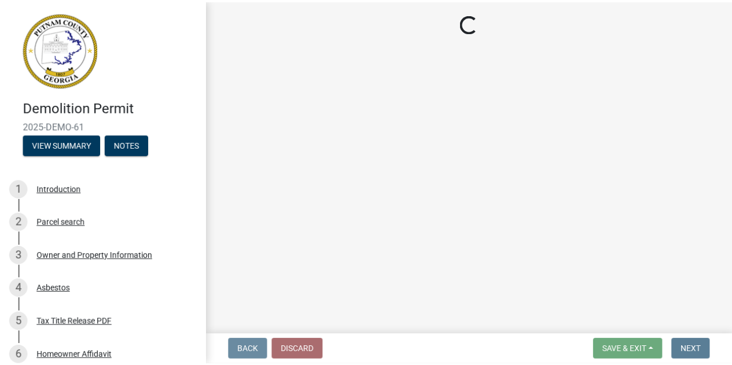
scroll to position [0, 0]
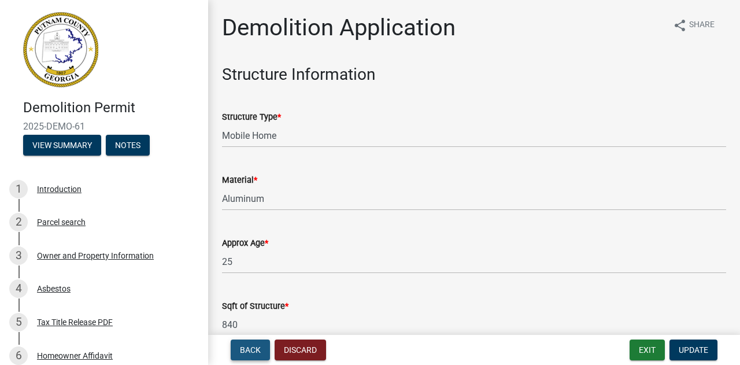
click at [244, 350] on span "Back" at bounding box center [250, 349] width 21 height 9
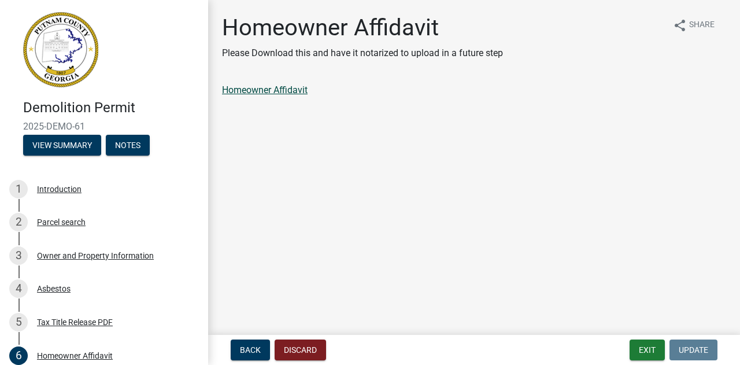
click at [275, 89] on link "Homeowner Affidavit" at bounding box center [265, 89] width 86 height 11
click at [563, 194] on main "Homeowner Affidavit Please Download this and have it notarized to upload in a f…" at bounding box center [474, 165] width 532 height 330
click at [251, 350] on span "Back" at bounding box center [250, 349] width 21 height 9
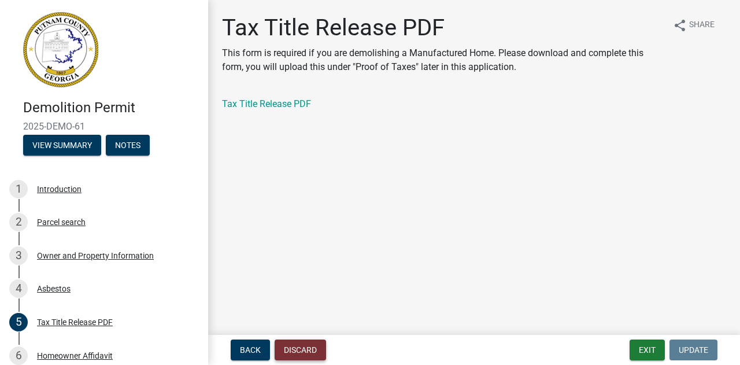
click at [297, 349] on button "Discard" at bounding box center [300, 349] width 51 height 21
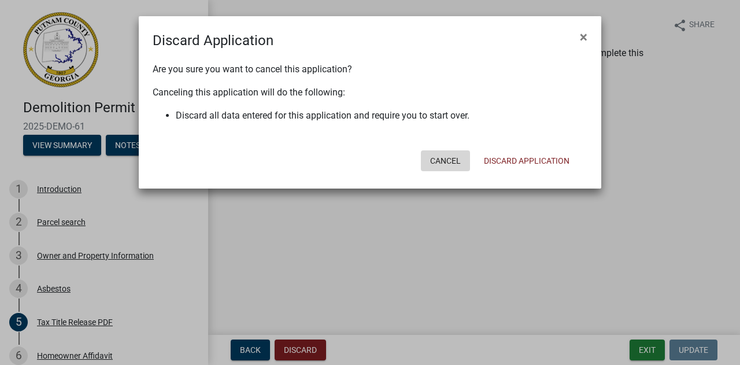
click at [444, 160] on button "Cancel" at bounding box center [445, 160] width 49 height 21
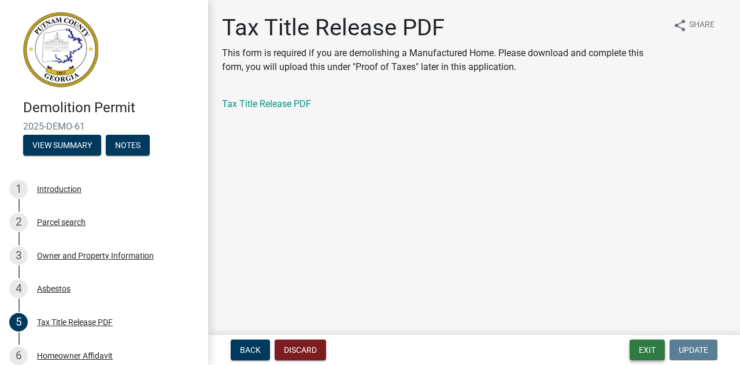
click at [645, 348] on button "Exit" at bounding box center [647, 349] width 35 height 21
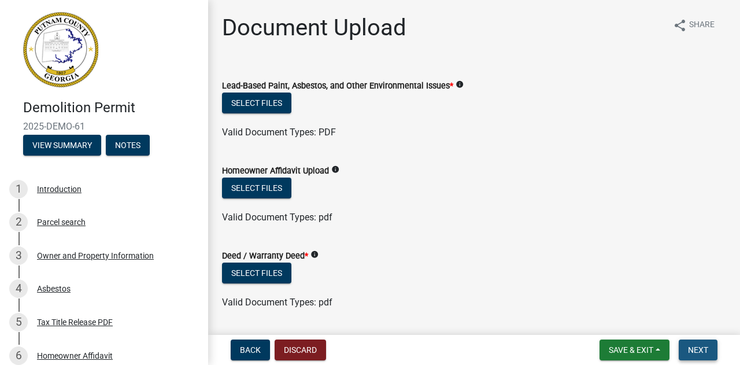
click at [696, 350] on span "Next" at bounding box center [698, 349] width 20 height 9
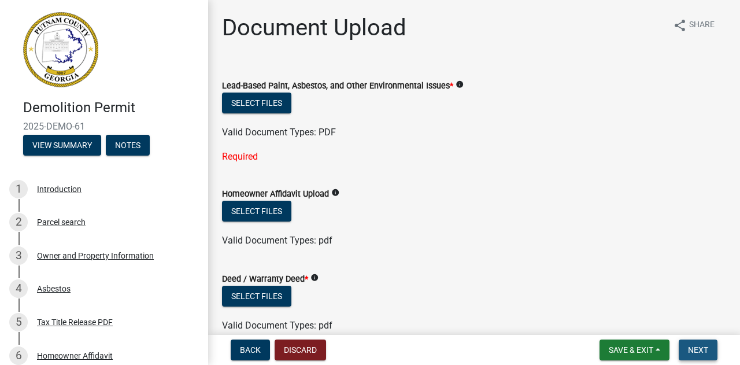
click at [696, 350] on span "Next" at bounding box center [698, 349] width 20 height 9
click at [235, 157] on div "Required" at bounding box center [474, 157] width 504 height 14
click at [627, 350] on span "Save & Exit" at bounding box center [631, 349] width 45 height 9
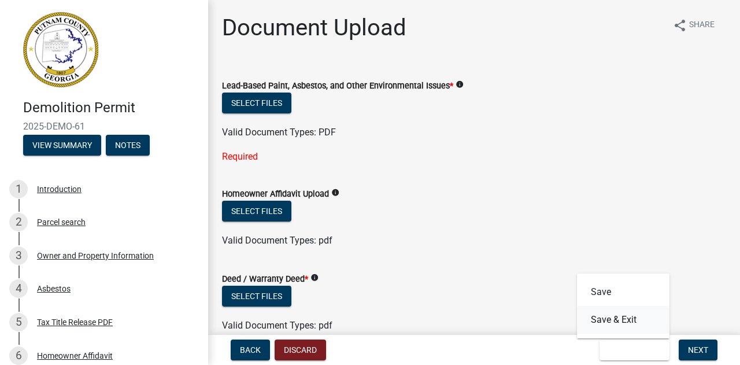
click at [605, 319] on button "Save & Exit" at bounding box center [623, 320] width 93 height 28
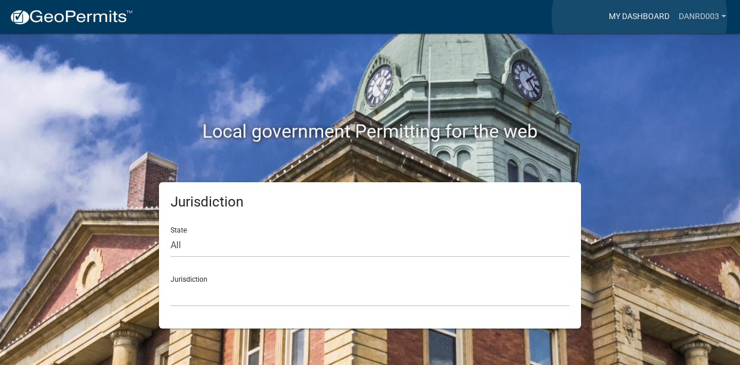
click at [640, 17] on link "My Dashboard" at bounding box center [639, 17] width 70 height 22
